Goal: Task Accomplishment & Management: Use online tool/utility

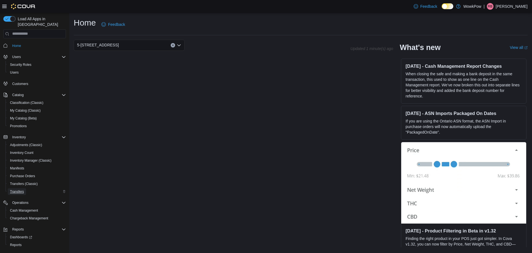
click at [20, 189] on span "Transfers" at bounding box center [17, 191] width 14 height 4
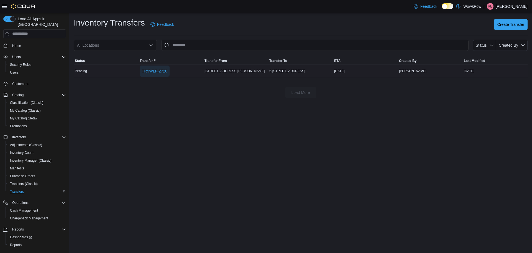
click at [164, 73] on span "TR9WLF-2720" at bounding box center [155, 71] width 26 height 6
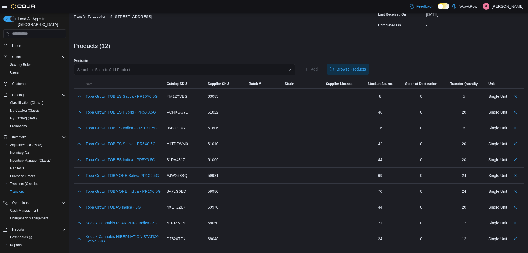
scroll to position [85, 0]
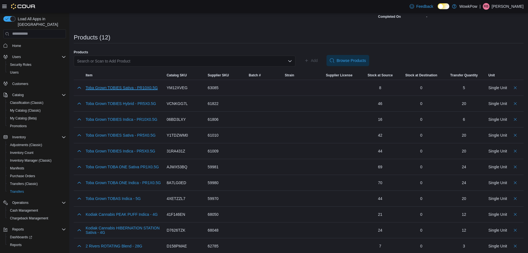
click at [149, 88] on button "Toba Grown TOBIES Sativa - PR10X0.5G" at bounding box center [122, 87] width 72 height 4
click at [124, 198] on button "Toba Grown TOBAS Indica - 5G" at bounding box center [113, 198] width 55 height 4
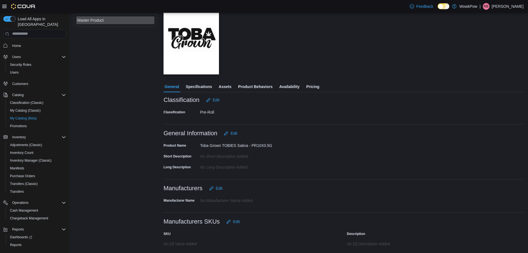
scroll to position [68, 0]
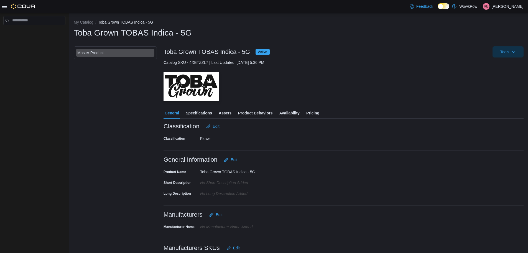
click at [246, 114] on span "Product Behaviors" at bounding box center [255, 112] width 34 height 11
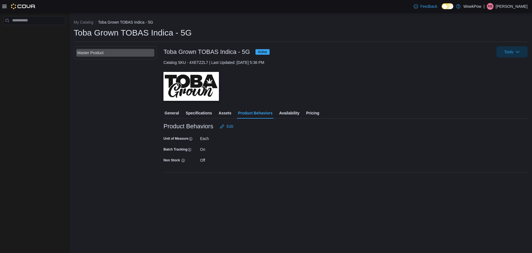
click at [191, 113] on span "Specifications" at bounding box center [199, 112] width 26 height 11
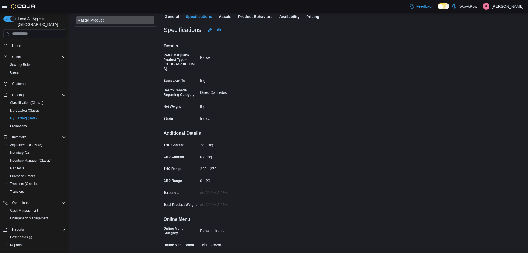
scroll to position [109, 0]
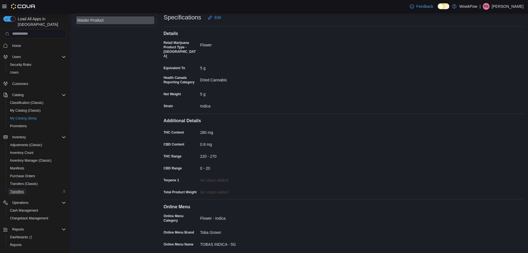
click at [17, 189] on span "Transfers" at bounding box center [17, 191] width 14 height 4
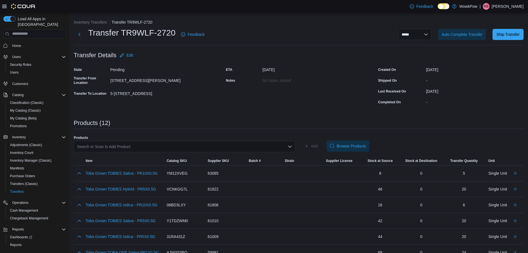
scroll to position [85, 0]
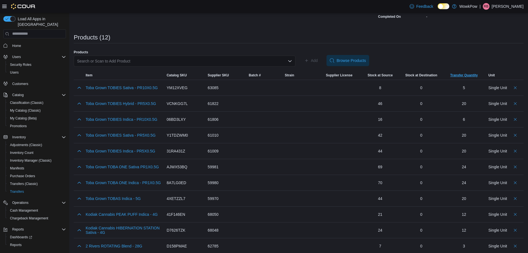
click at [466, 76] on span "Transfer Quantity" at bounding box center [463, 75] width 27 height 4
click at [466, 76] on span "Transfer Quantity" at bounding box center [461, 75] width 27 height 4
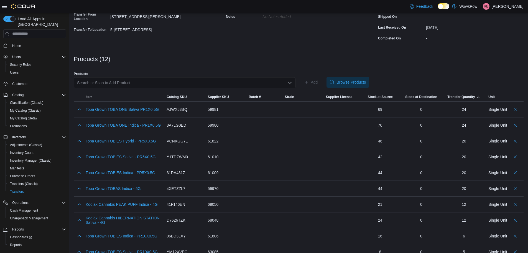
scroll to position [2, 0]
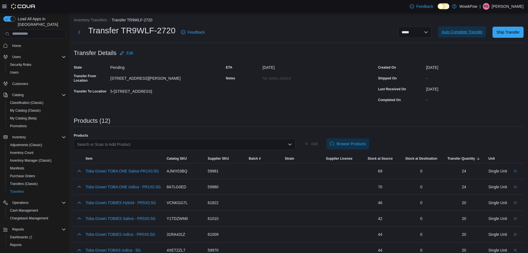
click at [463, 31] on span "Auto Complete Transfer" at bounding box center [462, 32] width 41 height 6
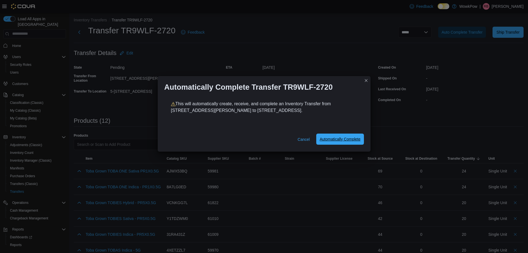
click at [325, 142] on span "Automatically Complete" at bounding box center [340, 138] width 41 height 11
